Goal: Transaction & Acquisition: Purchase product/service

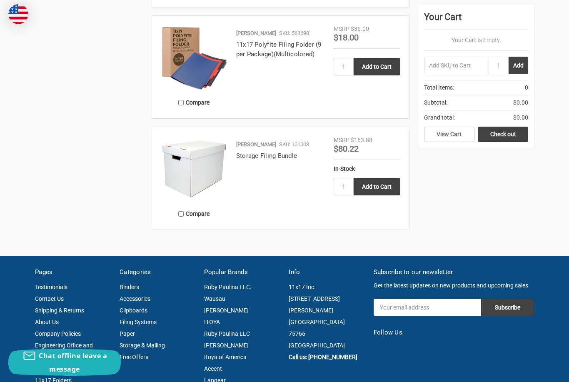
click at [188, 182] on img at bounding box center [194, 169] width 67 height 67
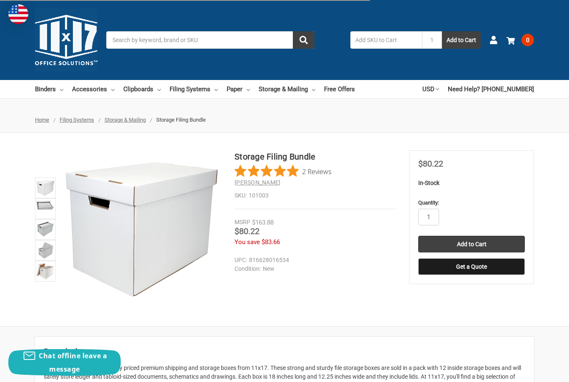
click at [50, 190] on img at bounding box center [45, 188] width 18 height 18
click at [50, 208] on img at bounding box center [45, 205] width 18 height 10
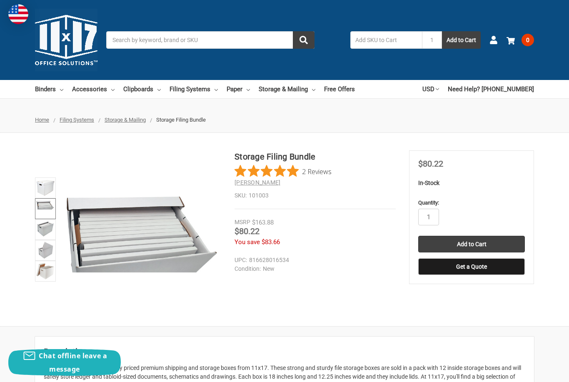
click at [47, 229] on img at bounding box center [45, 228] width 18 height 17
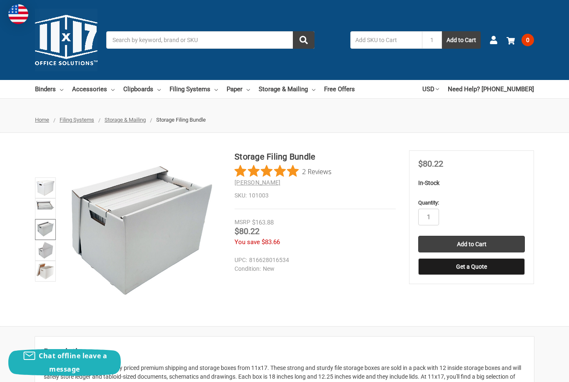
click at [52, 267] on img at bounding box center [45, 271] width 18 height 18
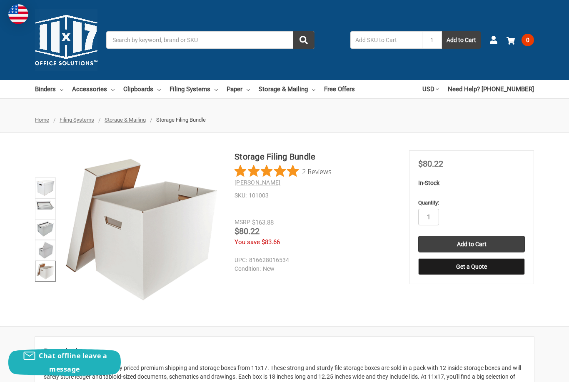
click at [37, 206] on img at bounding box center [45, 205] width 18 height 10
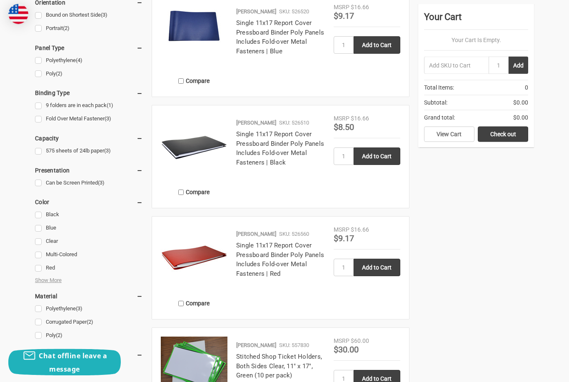
scroll to position [213, 0]
